Goal: Task Accomplishment & Management: Manage account settings

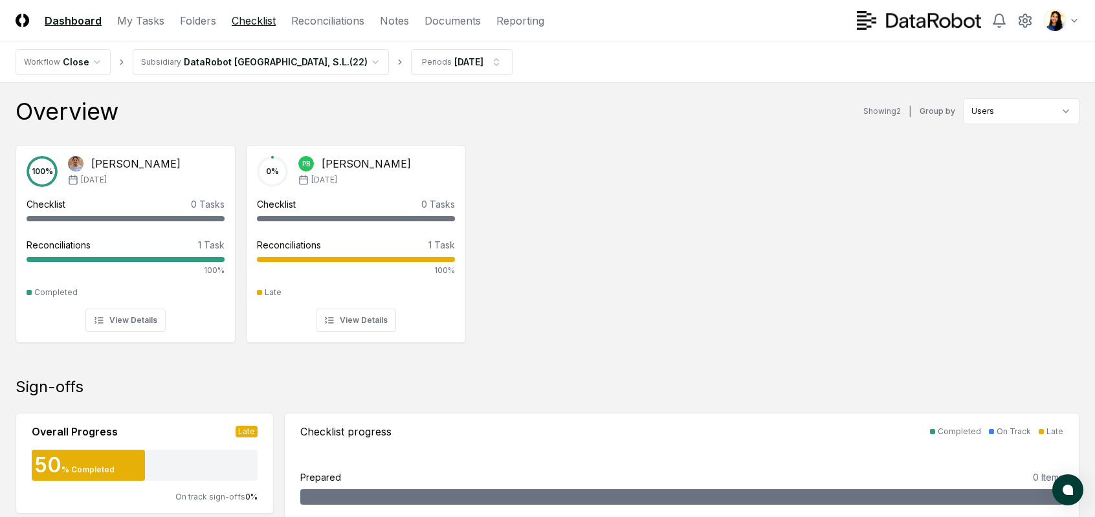
click at [243, 23] on link "Checklist" at bounding box center [254, 21] width 44 height 16
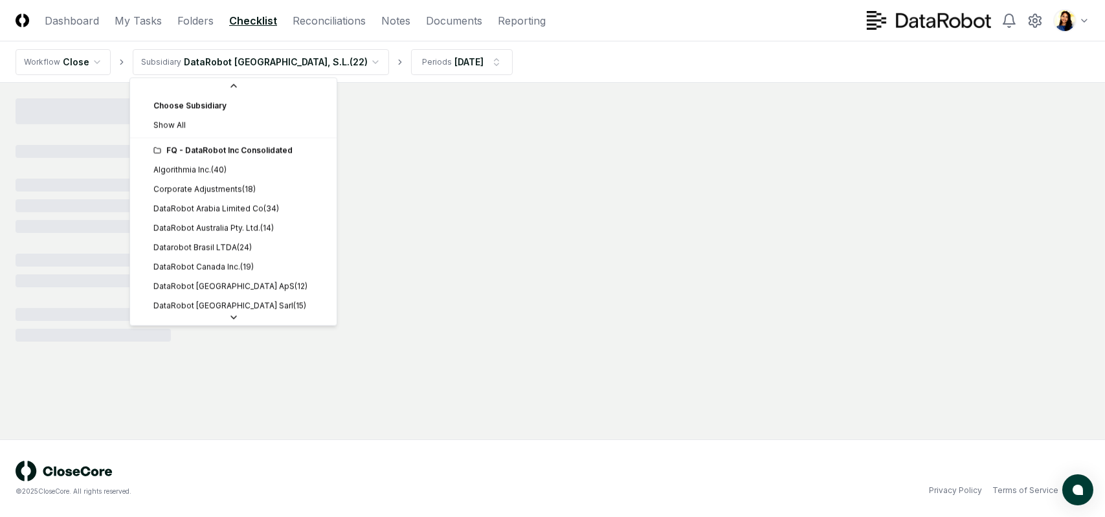
click at [234, 60] on html "CloseCore Dashboard My Tasks Folders Checklist Reconciliations Notes Documents …" at bounding box center [552, 258] width 1105 height 517
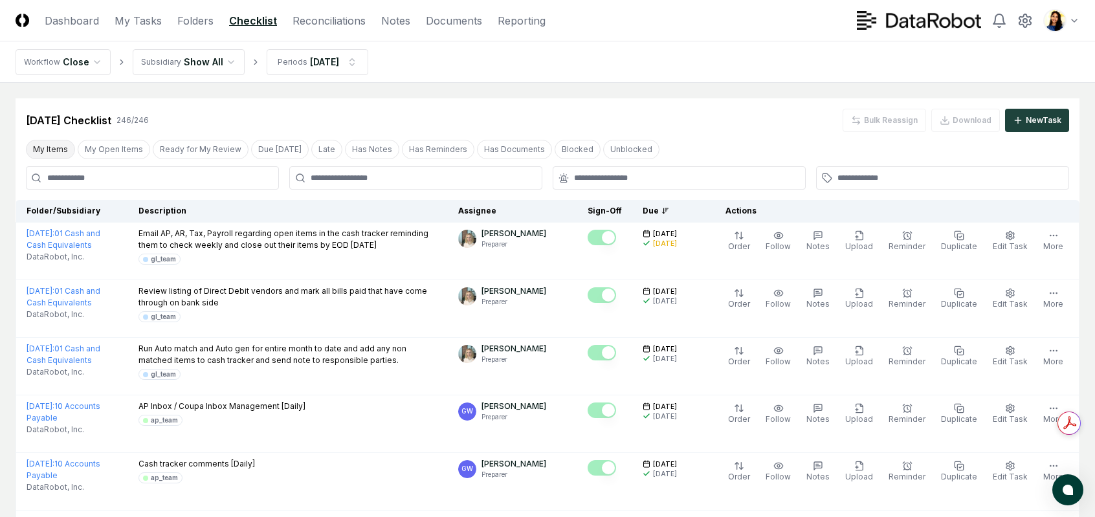
click at [64, 151] on button "My Items" at bounding box center [50, 149] width 49 height 19
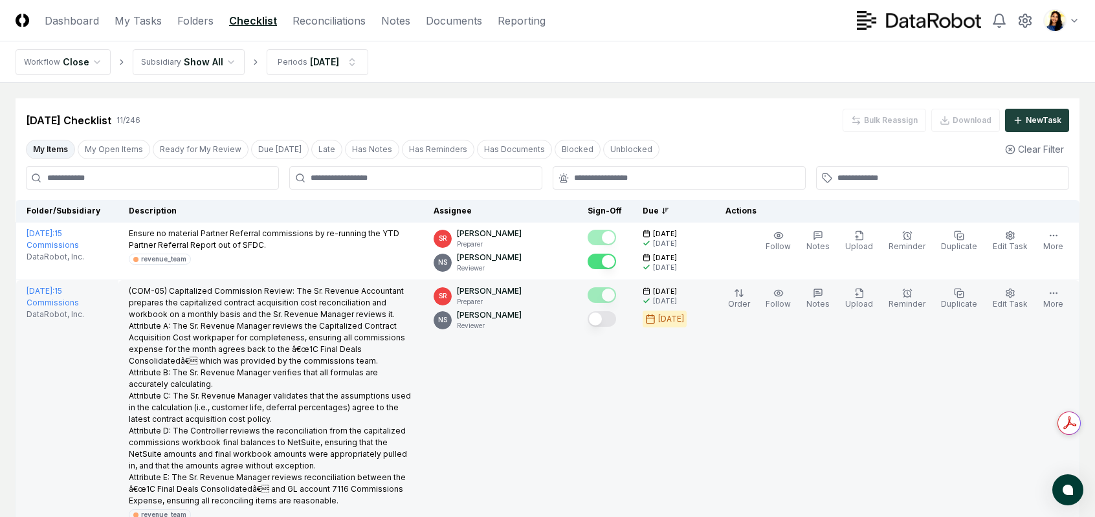
click at [616, 323] on button "Mark complete" at bounding box center [602, 319] width 28 height 16
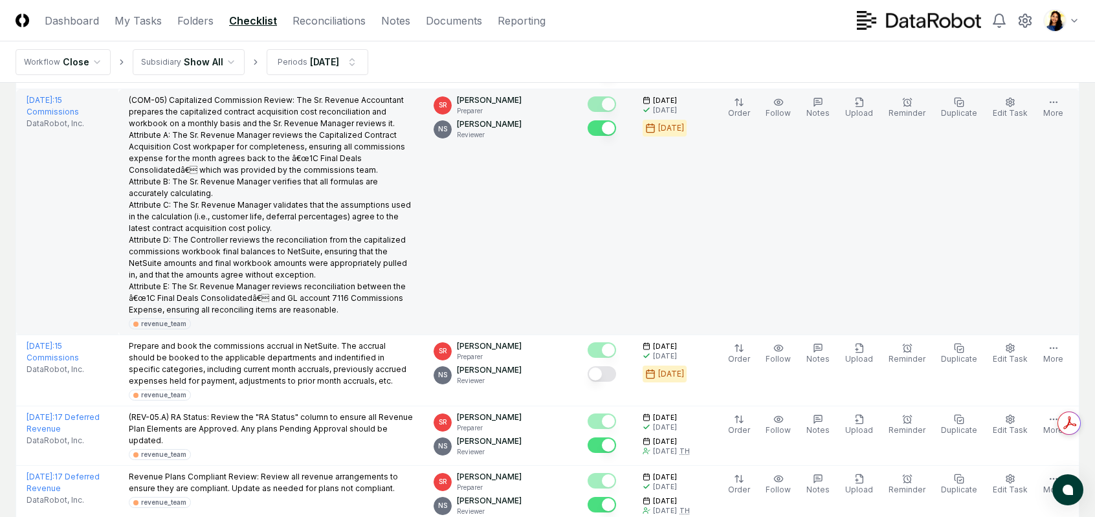
scroll to position [194, 0]
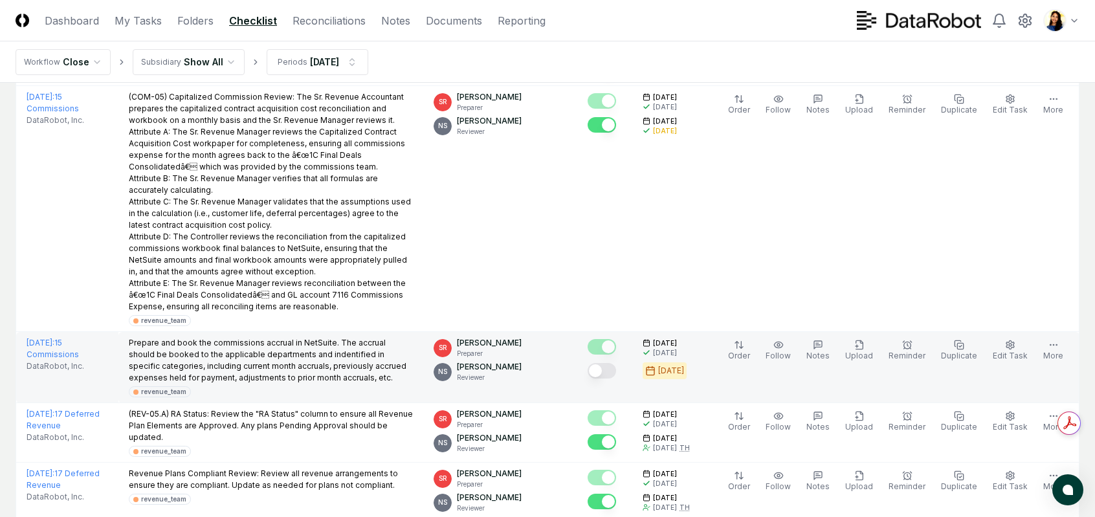
click at [616, 372] on button "Mark complete" at bounding box center [602, 371] width 28 height 16
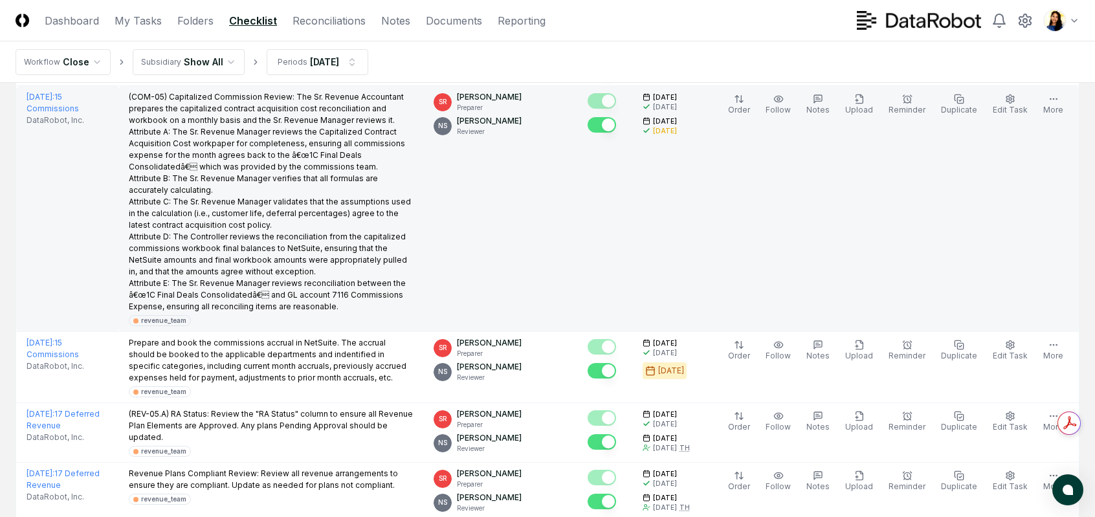
scroll to position [0, 0]
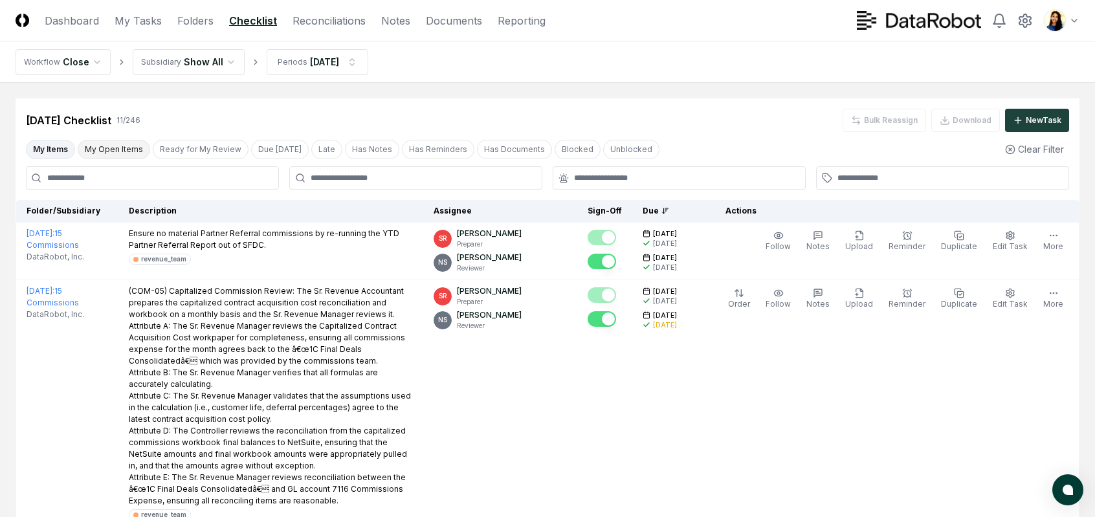
click at [129, 144] on button "My Open Items" at bounding box center [114, 149] width 73 height 19
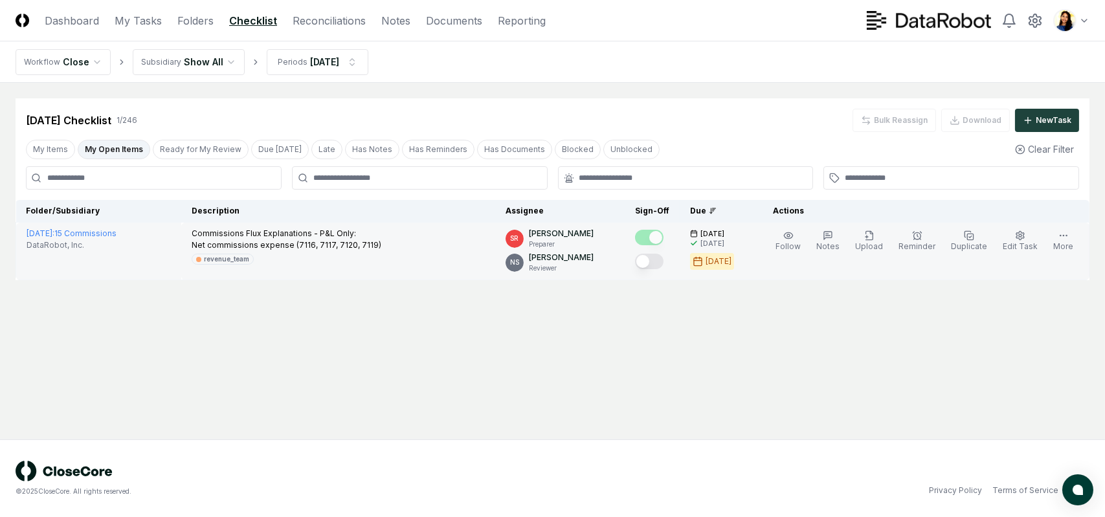
click at [664, 260] on button "Mark complete" at bounding box center [649, 262] width 28 height 16
click at [319, 14] on link "Reconciliations" at bounding box center [329, 21] width 73 height 16
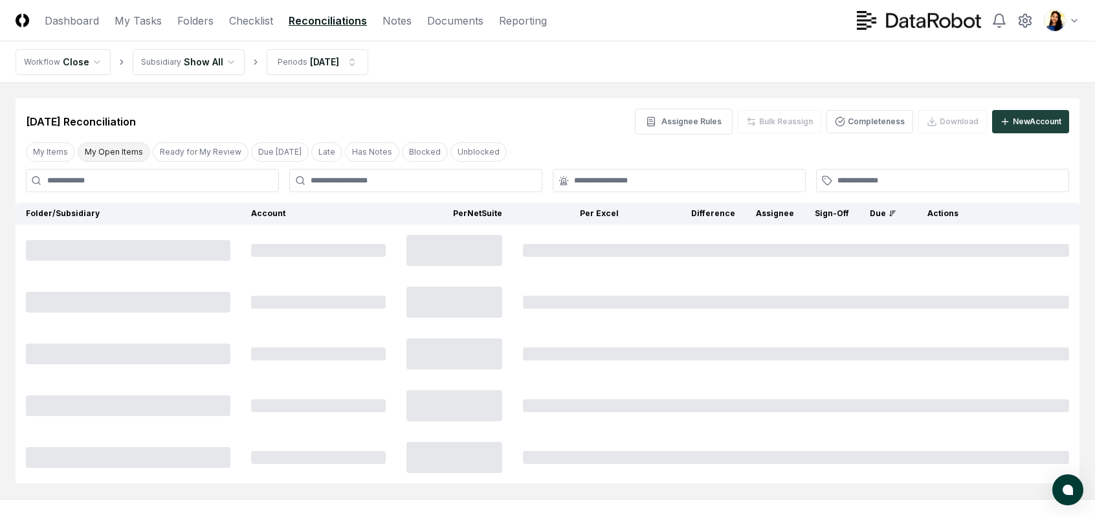
click at [101, 151] on button "My Open Items" at bounding box center [114, 151] width 73 height 19
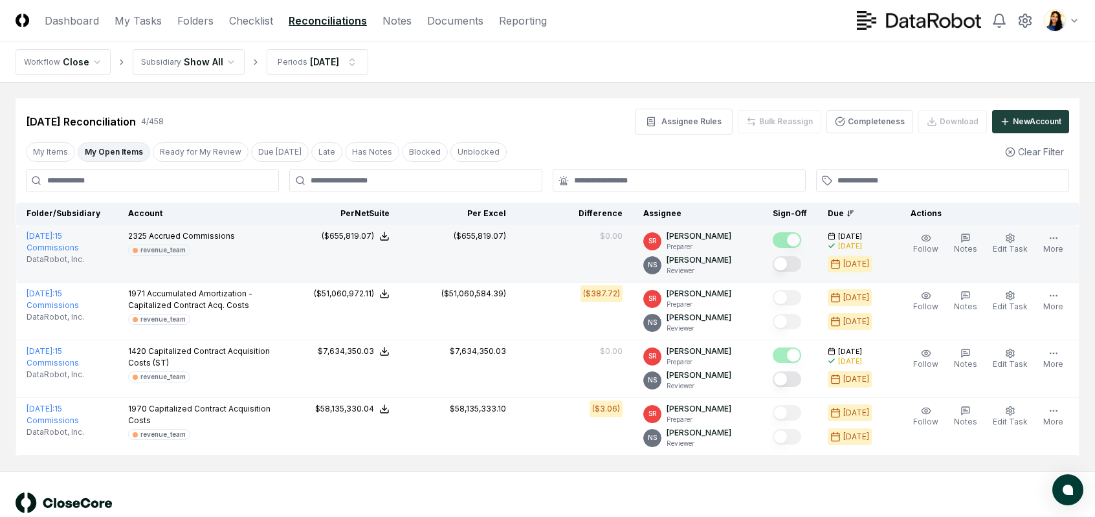
click at [801, 266] on button "Mark complete" at bounding box center [787, 264] width 28 height 16
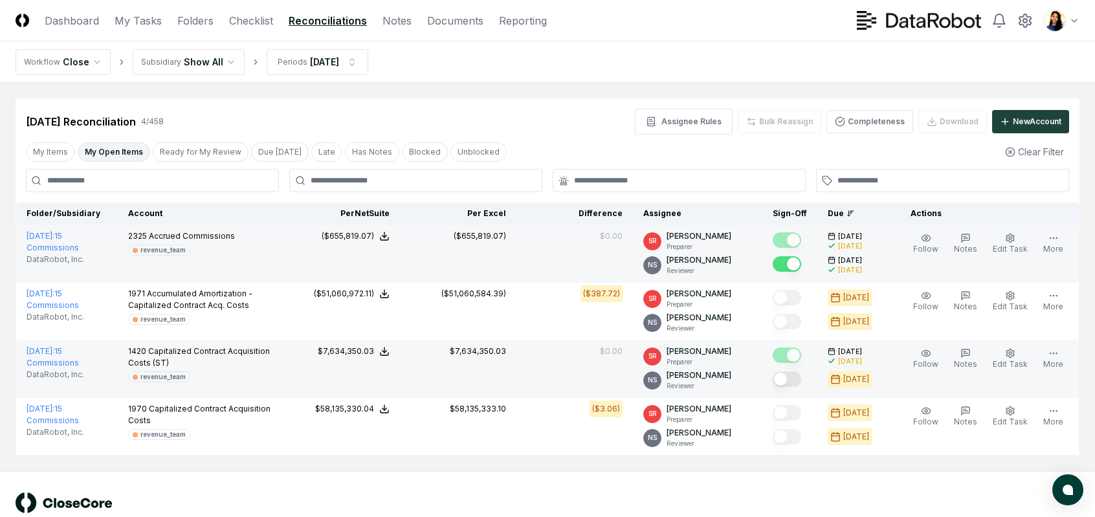
click at [801, 381] on button "Mark complete" at bounding box center [787, 380] width 28 height 16
